Goal: Find specific page/section: Find specific page/section

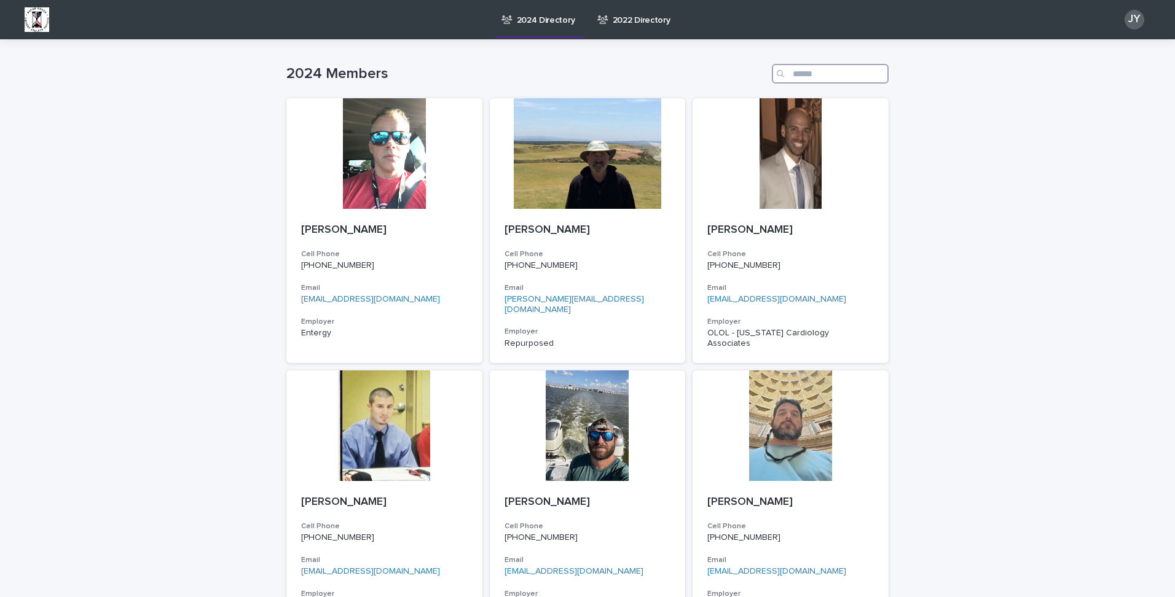
click at [817, 79] on input "Search" at bounding box center [830, 74] width 117 height 20
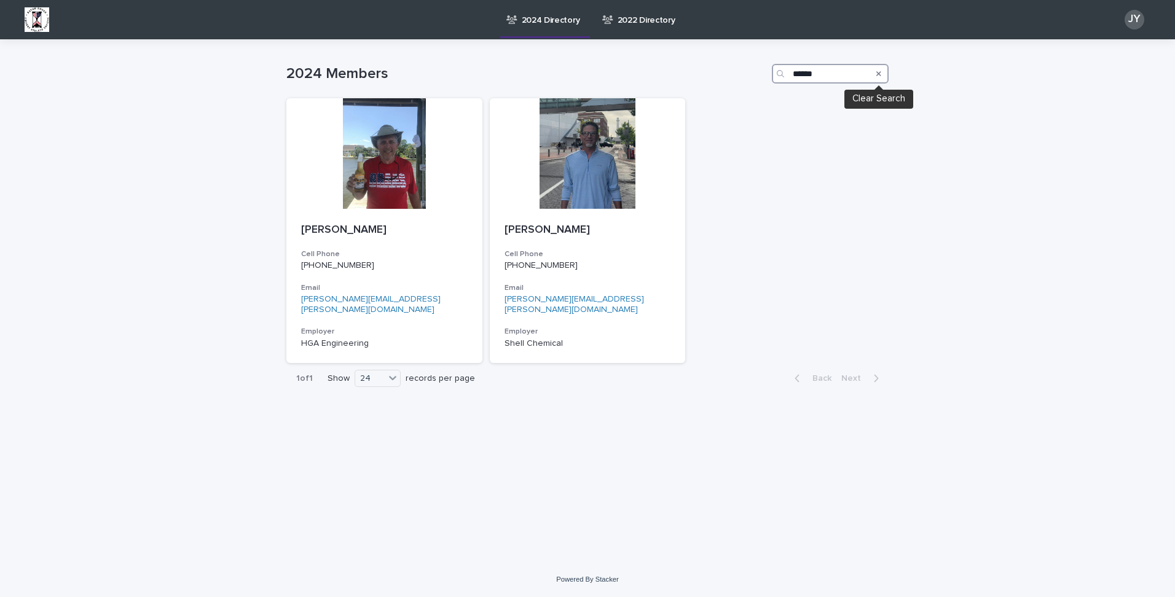
type input "******"
click at [880, 77] on button "Search" at bounding box center [878, 74] width 5 height 20
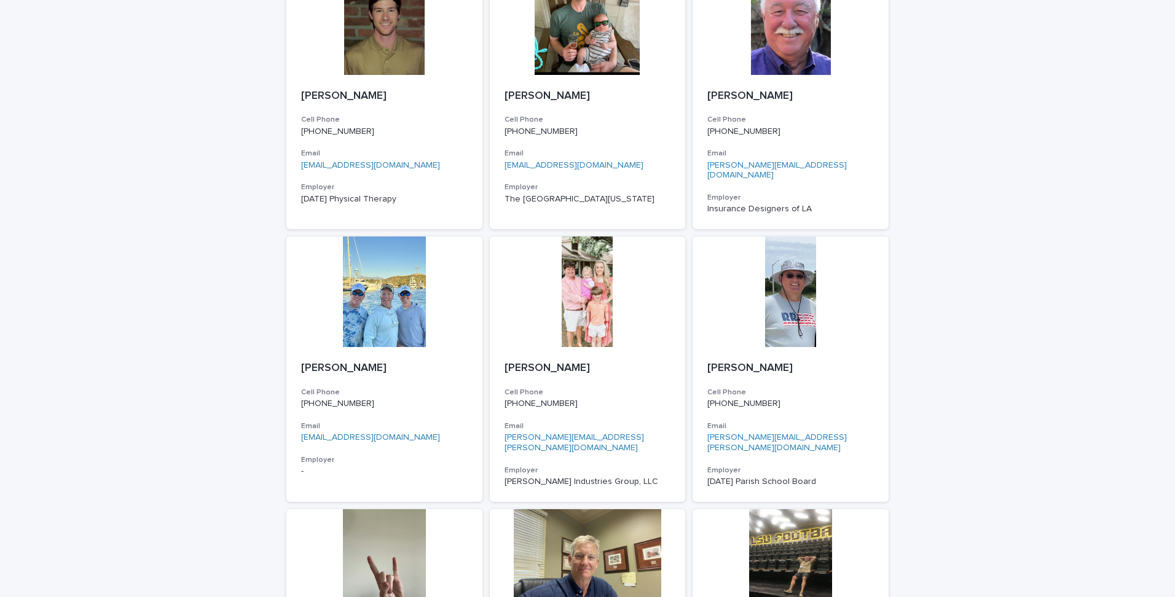
scroll to position [1229, 0]
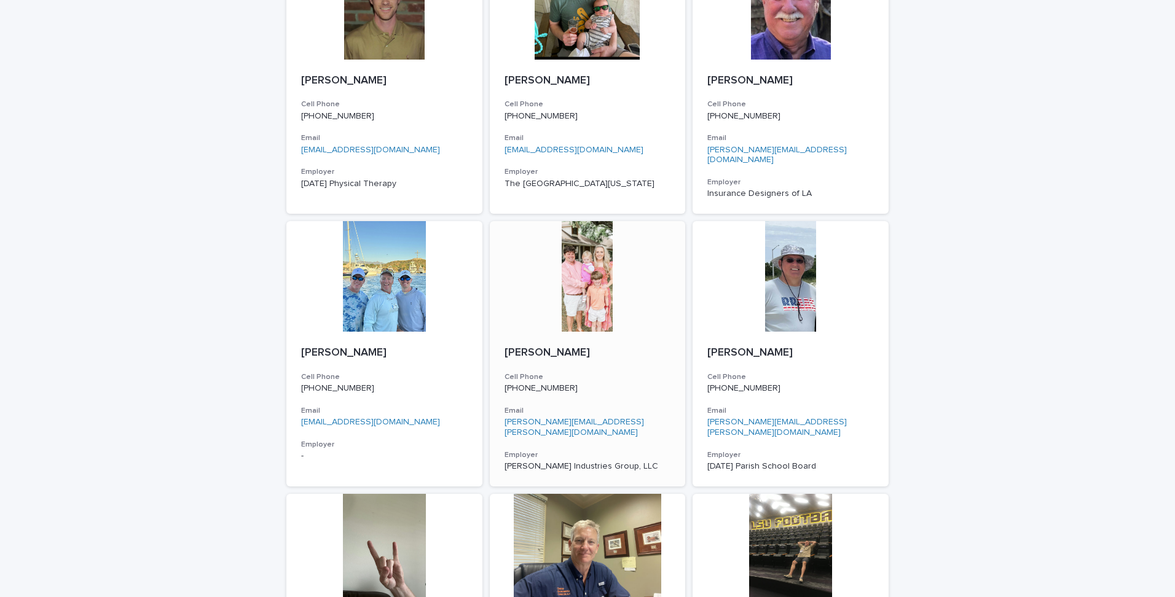
click at [577, 247] on div at bounding box center [588, 276] width 196 height 111
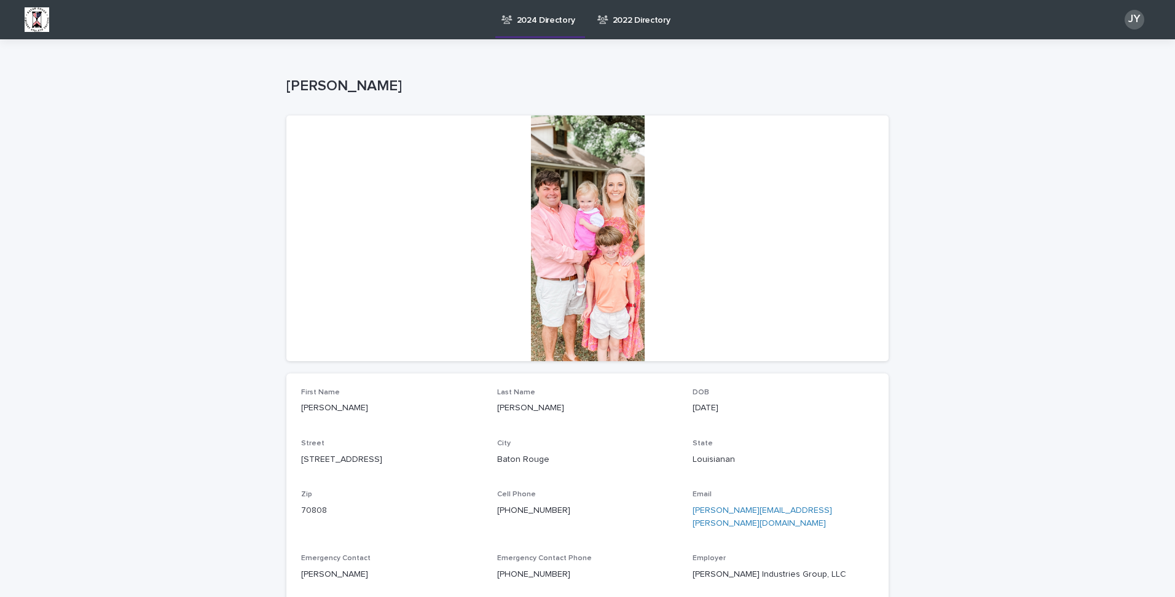
click at [577, 229] on div at bounding box center [587, 239] width 602 height 246
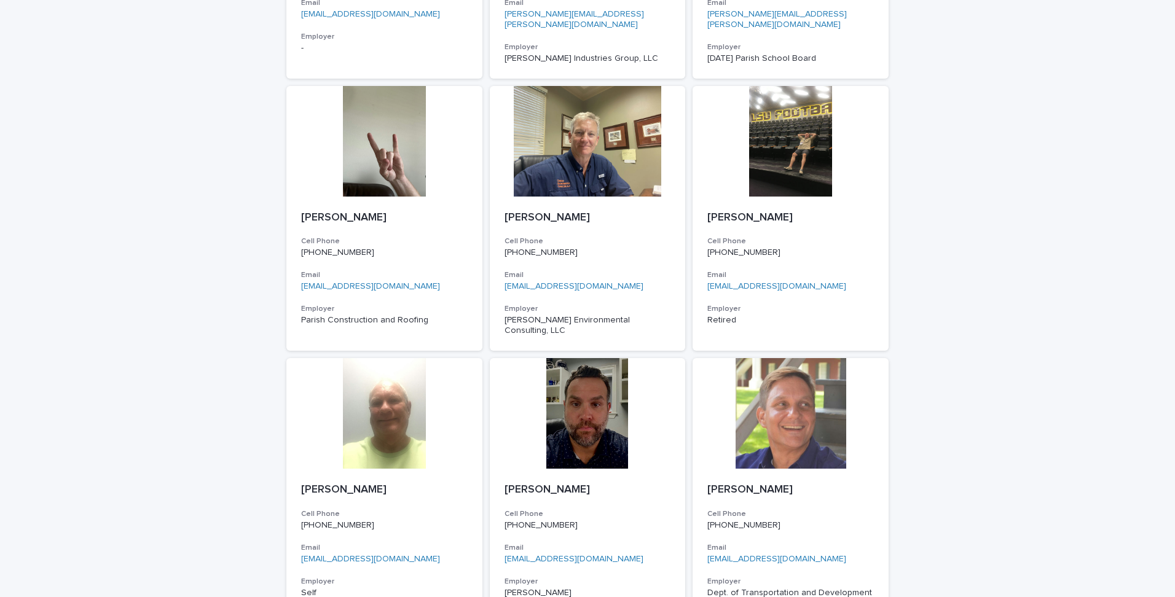
scroll to position [1639, 0]
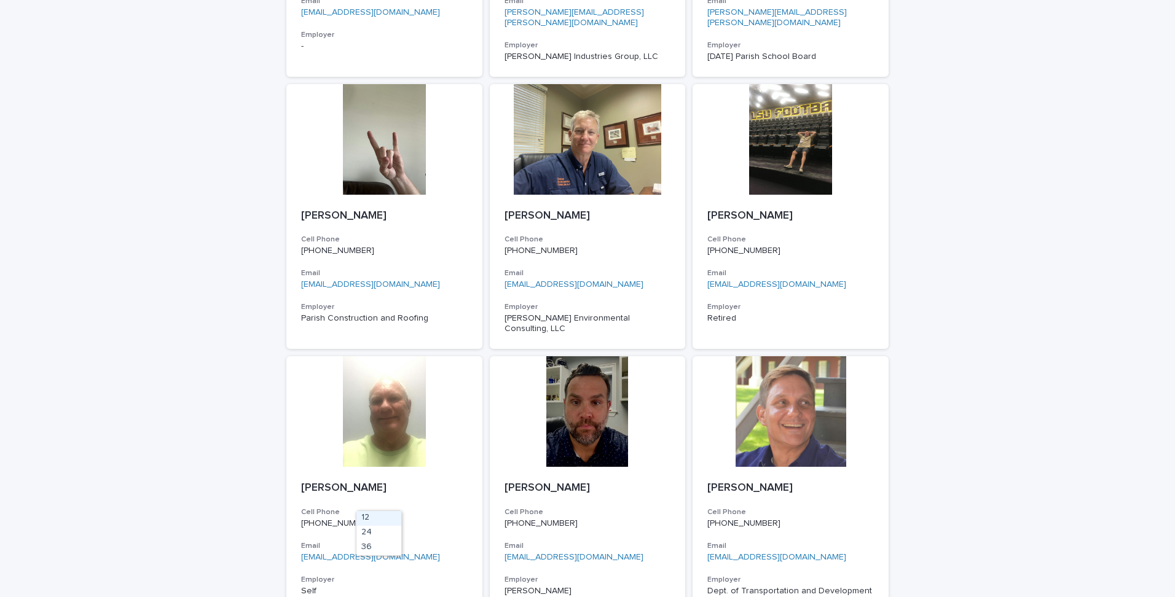
click at [374, 546] on div "36" at bounding box center [378, 548] width 45 height 15
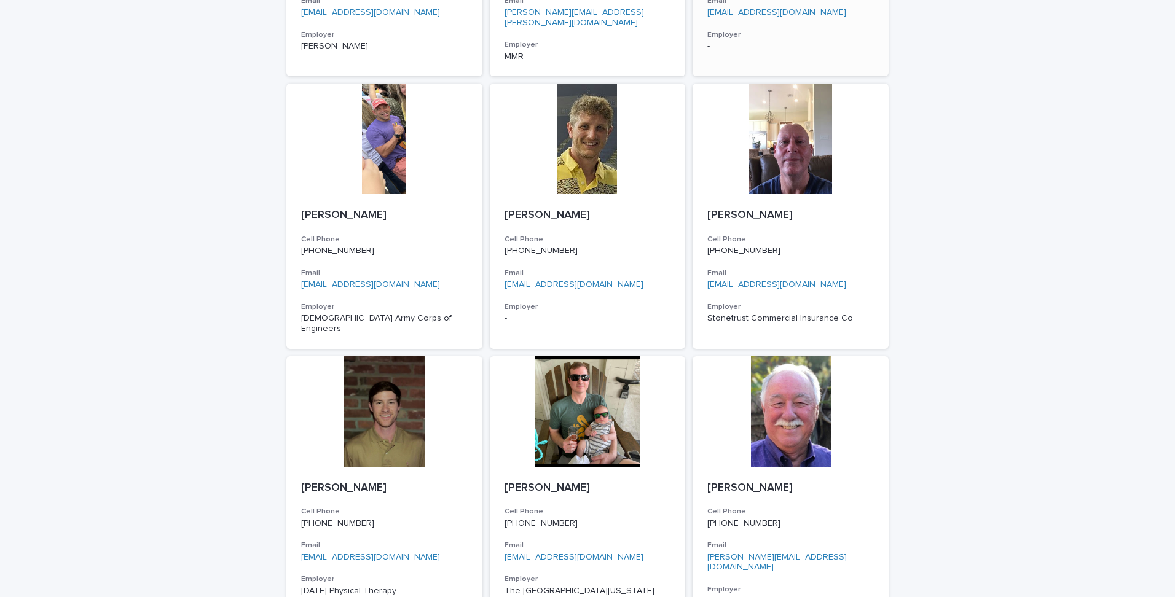
scroll to position [718, 0]
